Goal: Find specific page/section: Find specific page/section

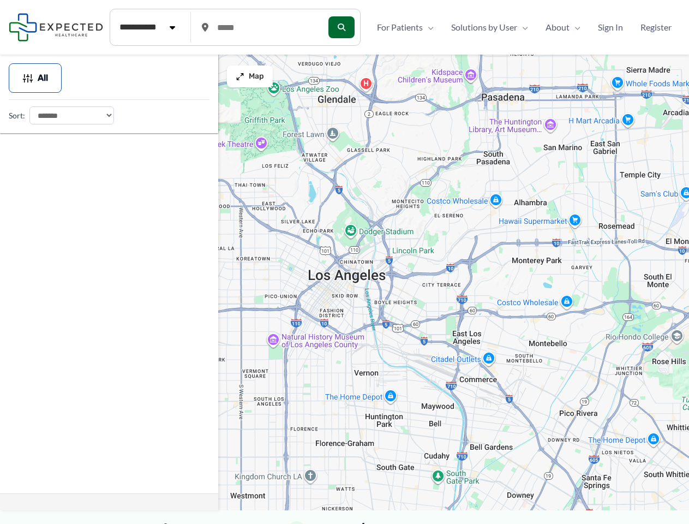
click at [344, 286] on div at bounding box center [344, 279] width 689 height 461
click at [344, 279] on div at bounding box center [344, 279] width 689 height 461
click at [35, 78] on button "All" at bounding box center [35, 77] width 53 height 29
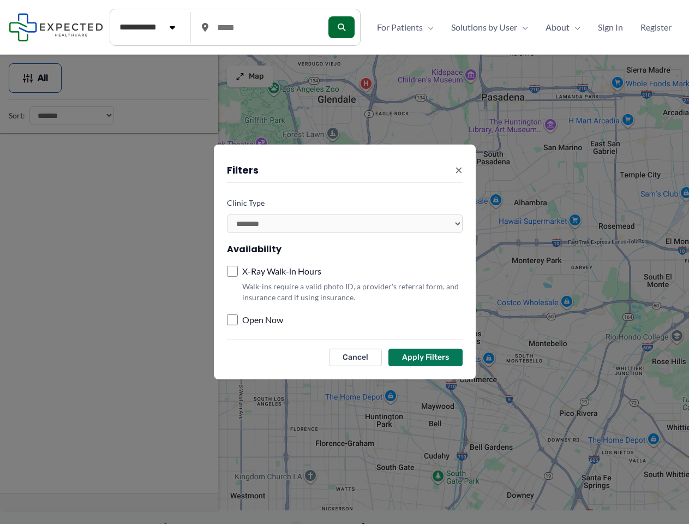
click at [250, 76] on div "**********" at bounding box center [344, 262] width 689 height 524
